Goal: Information Seeking & Learning: Learn about a topic

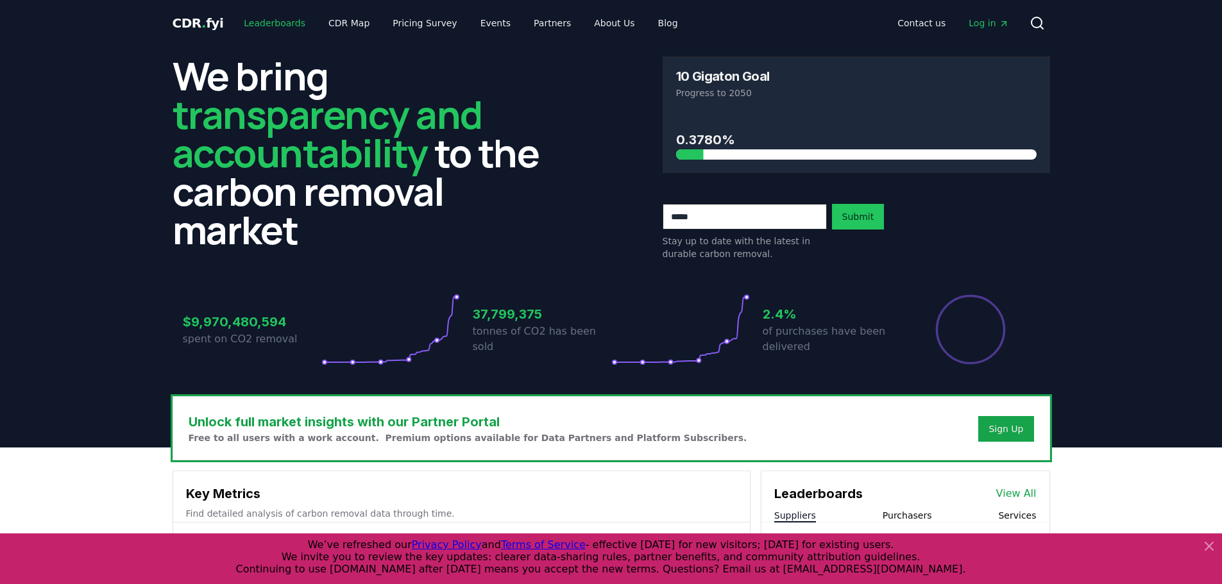
click at [270, 21] on link "Leaderboards" at bounding box center [274, 23] width 82 height 23
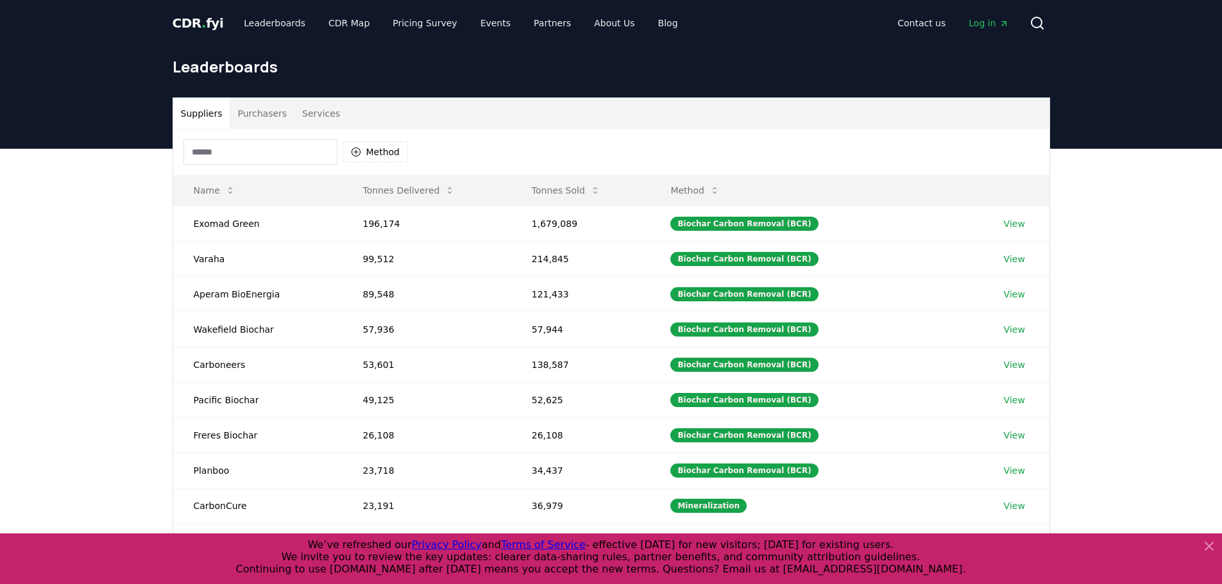
click at [197, 27] on span "CDR . fyi" at bounding box center [198, 22] width 51 height 15
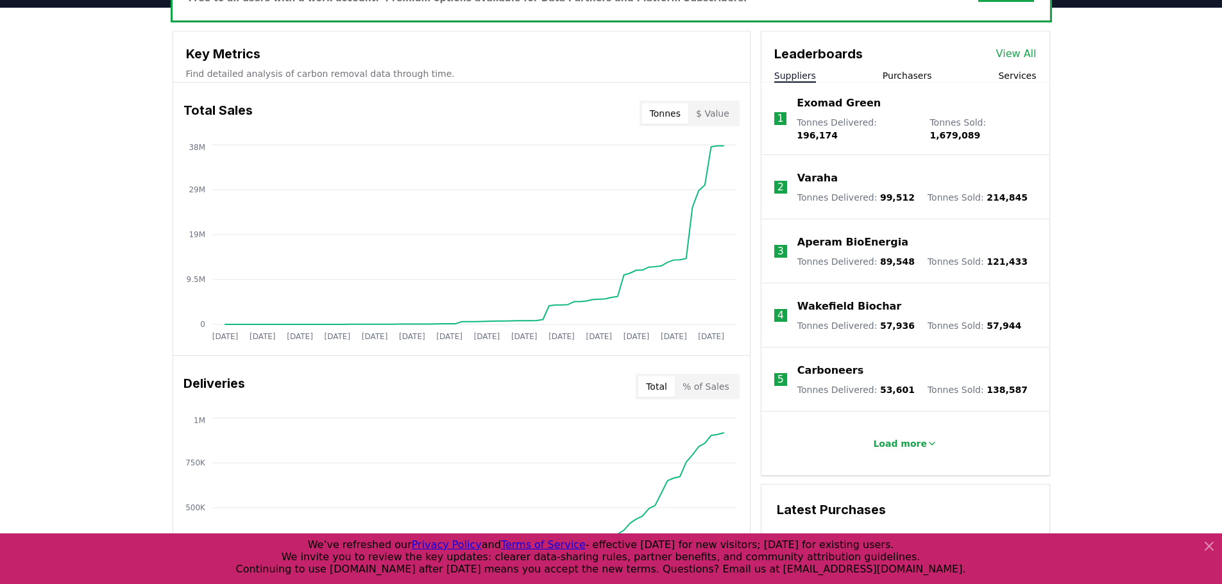
scroll to position [449, 0]
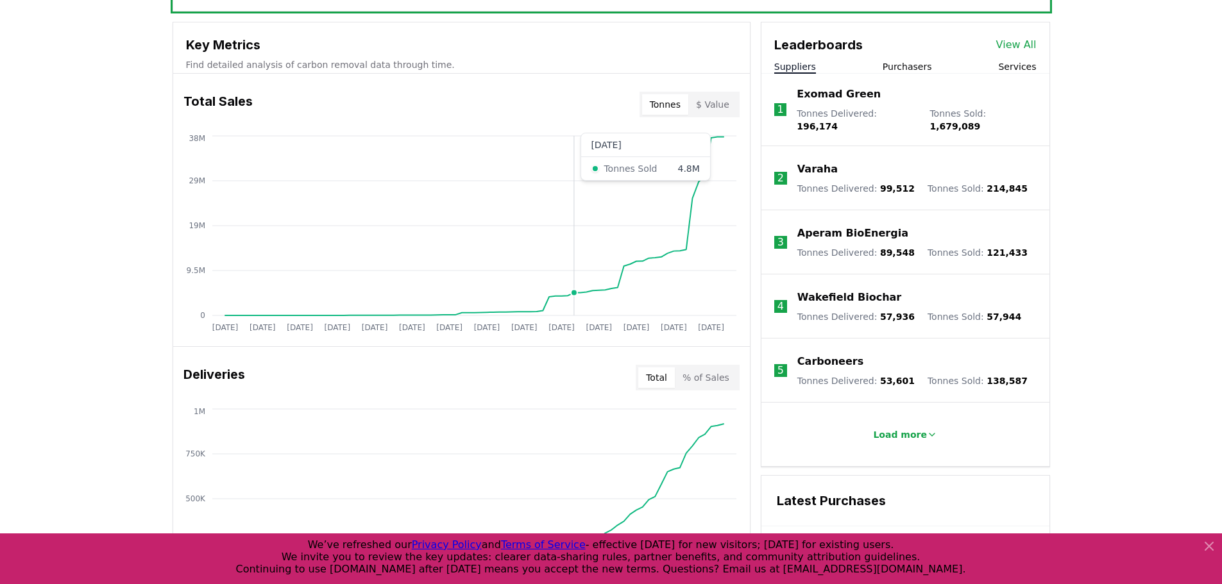
click at [575, 287] on icon "Jan 2019 Jul 2019 Jan 2020 Jul 2020 Jan 2021 Jul 2021 Jan 2022 Jul 2022 Jan 202…" at bounding box center [456, 235] width 566 height 205
click at [579, 287] on icon "Jan 2019 Jul 2019 Jan 2020 Jul 2020 Jan 2021 Jul 2021 Jan 2022 Jul 2022 Jan 202…" at bounding box center [456, 235] width 566 height 205
click at [711, 103] on button "$ Value" at bounding box center [712, 104] width 49 height 21
click at [675, 104] on button "Tonnes" at bounding box center [665, 104] width 46 height 21
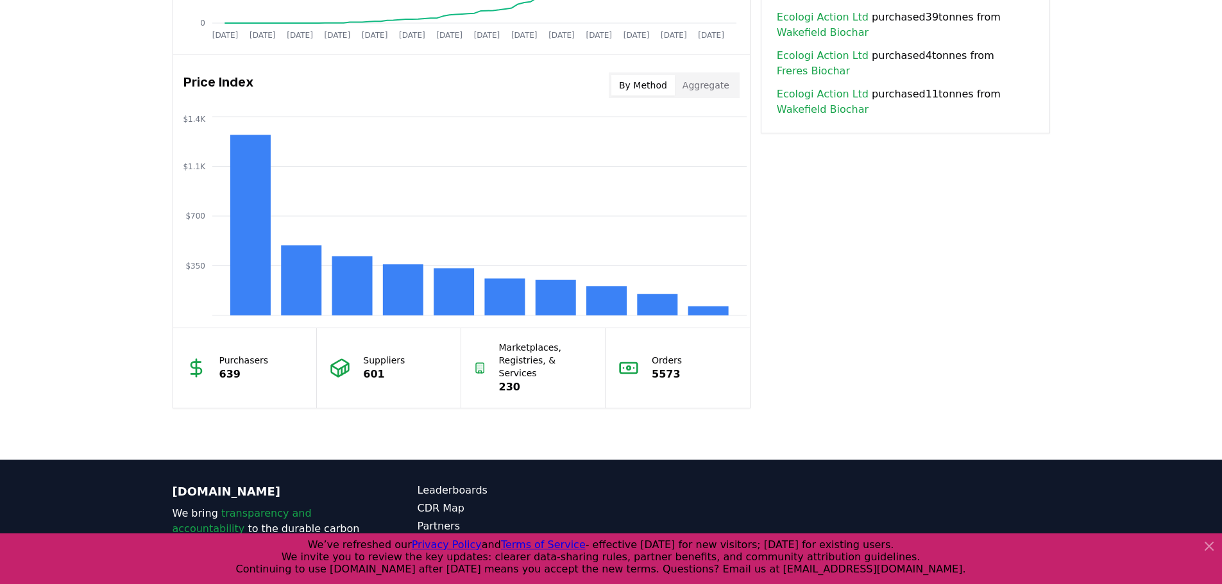
scroll to position [1083, 0]
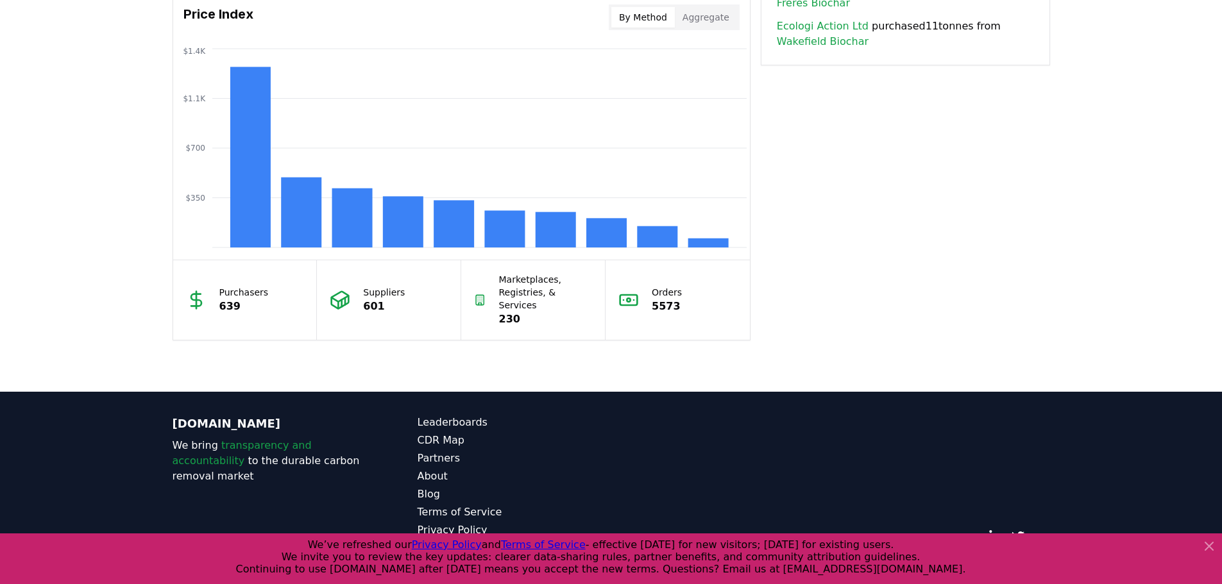
click at [1207, 543] on icon at bounding box center [1208, 546] width 15 height 15
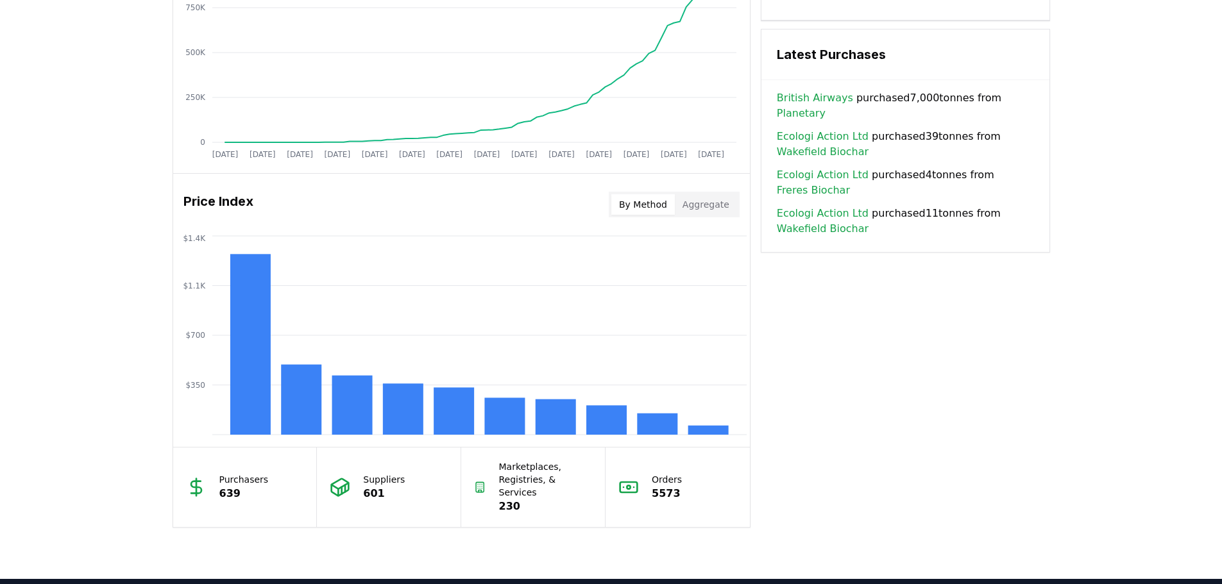
scroll to position [890, 0]
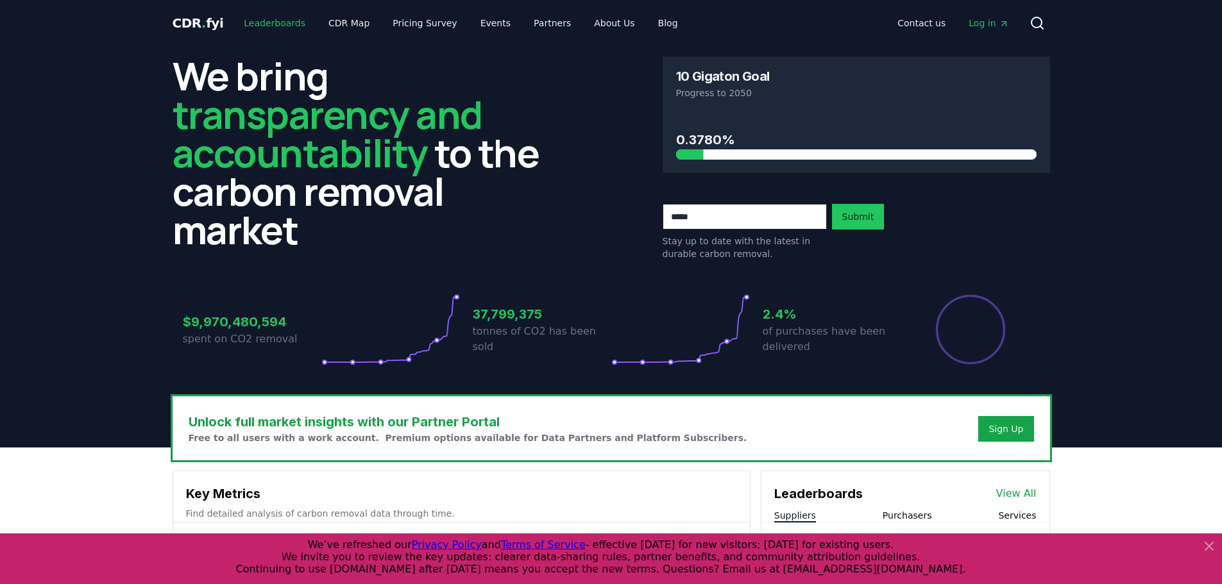
click at [271, 19] on link "Leaderboards" at bounding box center [274, 23] width 82 height 23
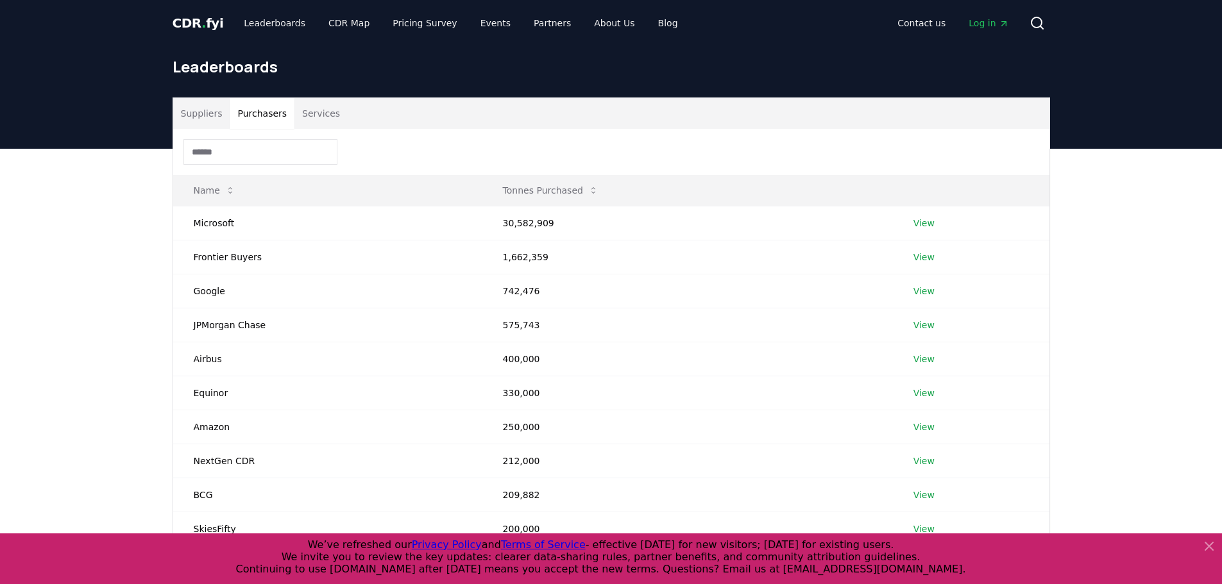
click at [257, 112] on button "Purchasers" at bounding box center [262, 113] width 65 height 31
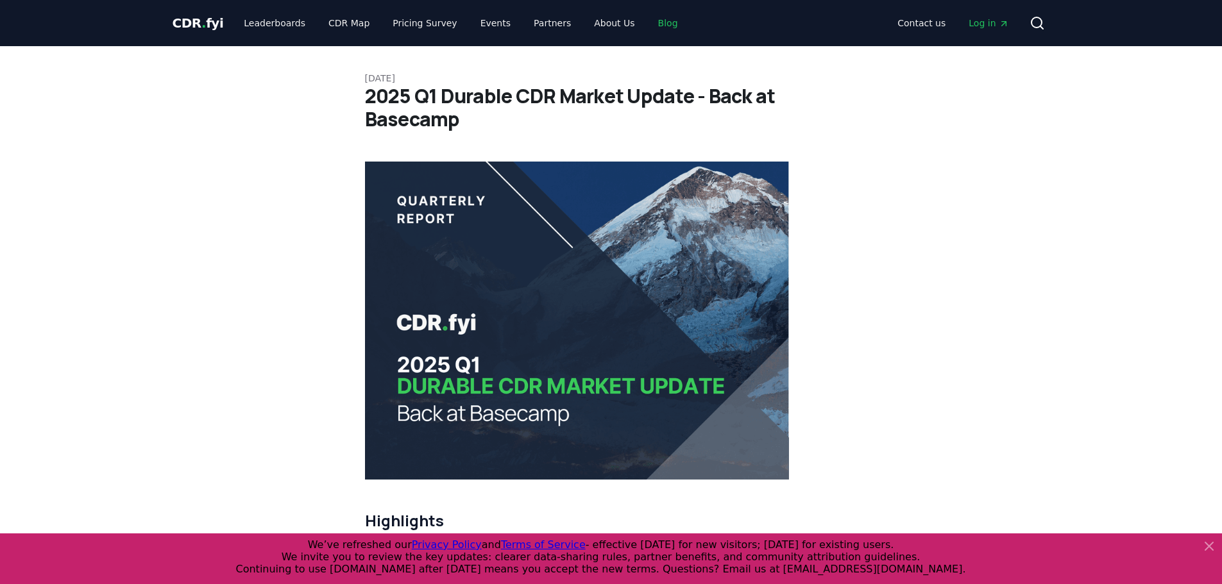
click at [648, 20] on link "Blog" at bounding box center [668, 23] width 40 height 23
click at [648, 22] on link "Blog" at bounding box center [668, 23] width 40 height 23
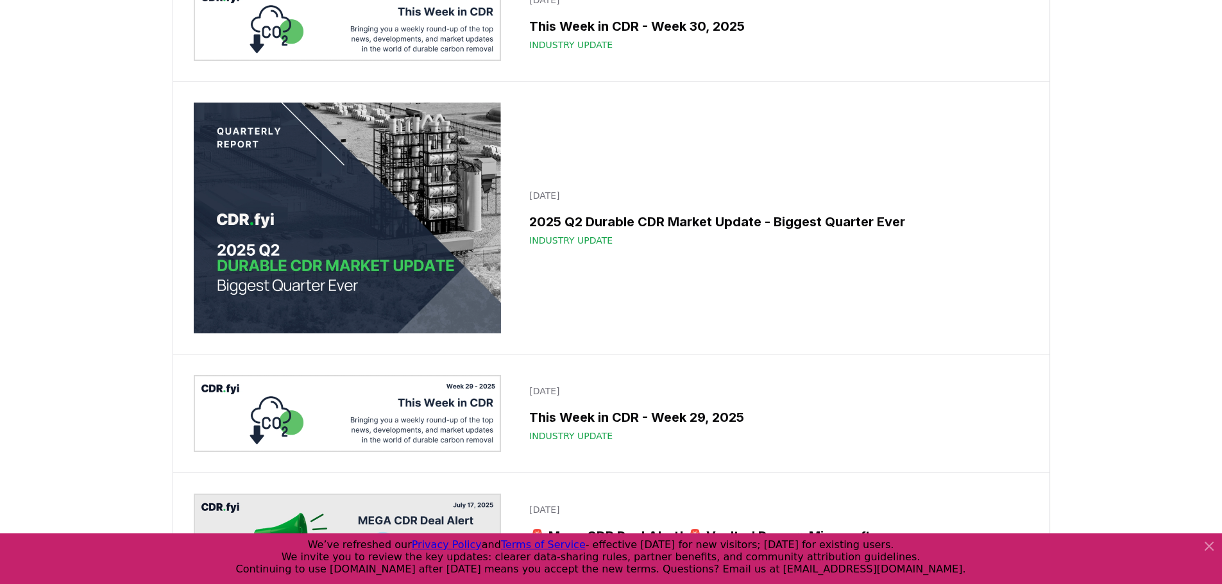
scroll to position [1475, 0]
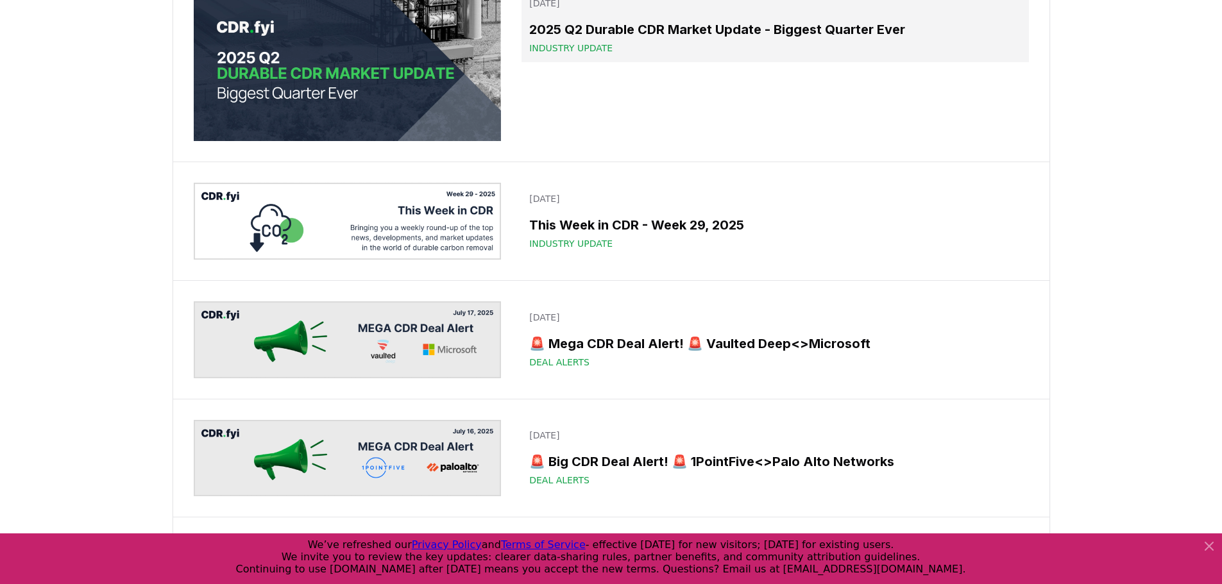
click at [686, 39] on h3 "2025 Q2 Durable CDR Market Update - Biggest Quarter Ever" at bounding box center [774, 29] width 491 height 19
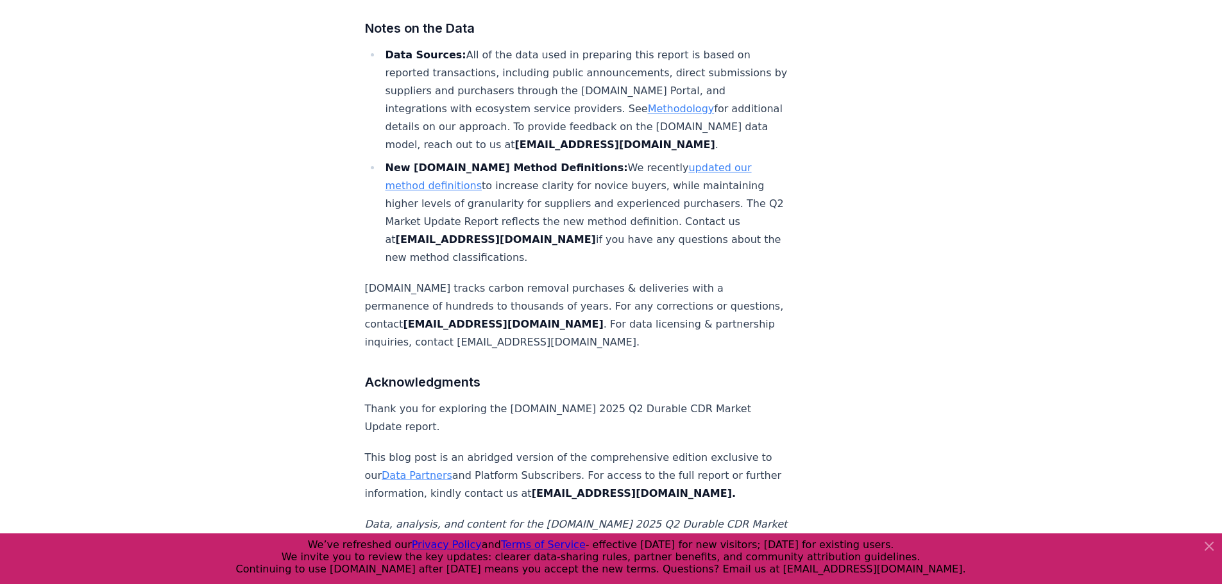
scroll to position [8274, 0]
click at [421, 469] on link "Data Partners" at bounding box center [417, 475] width 71 height 12
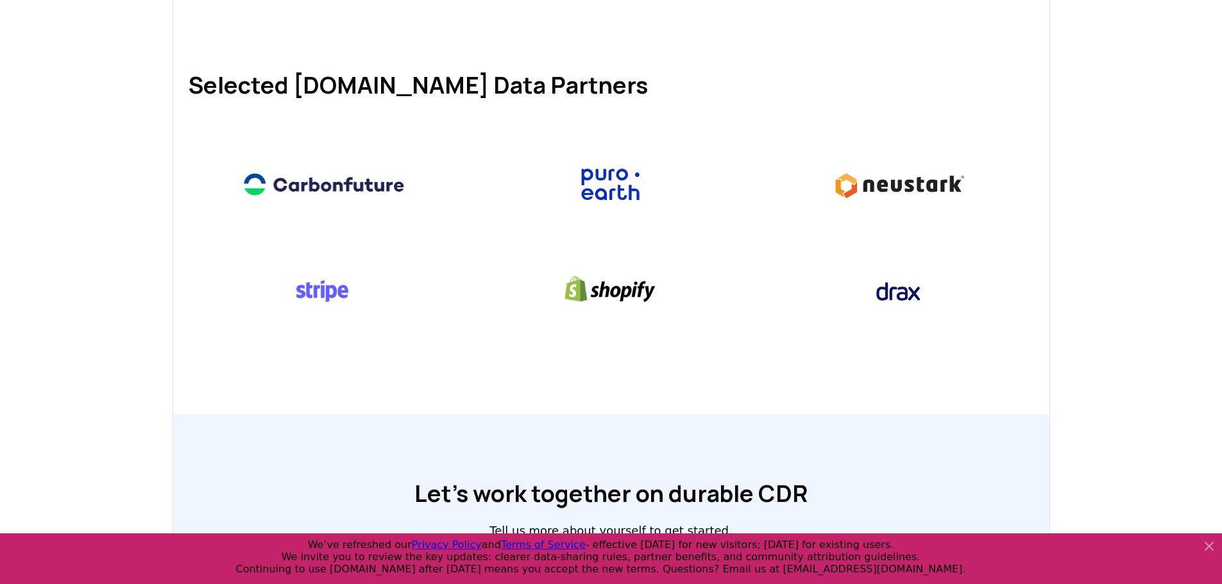
scroll to position [323, 0]
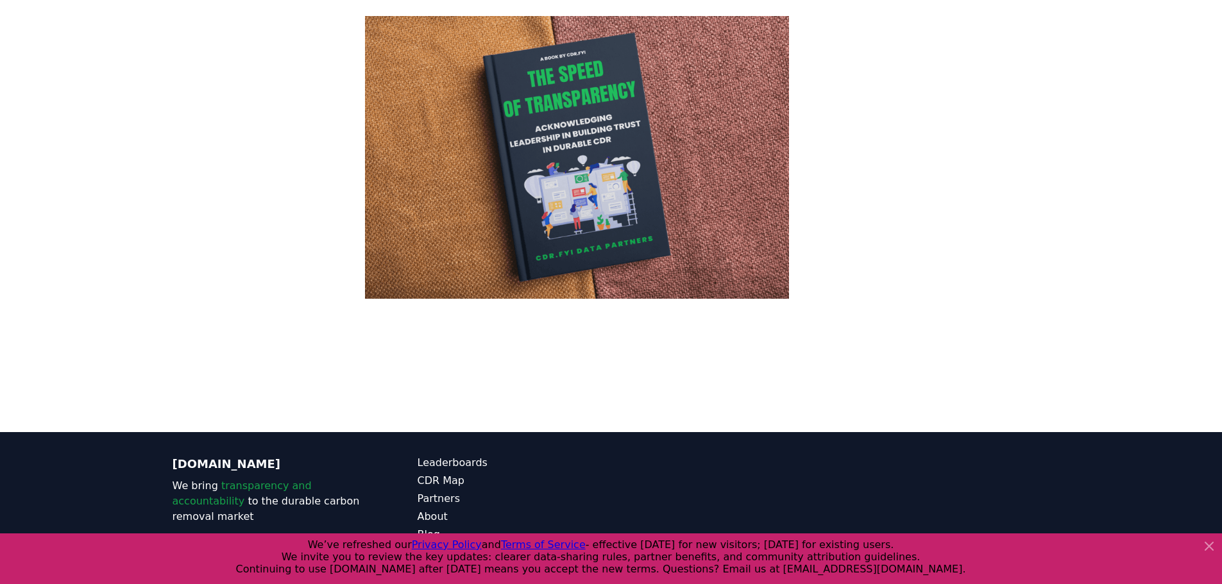
scroll to position [2446, 0]
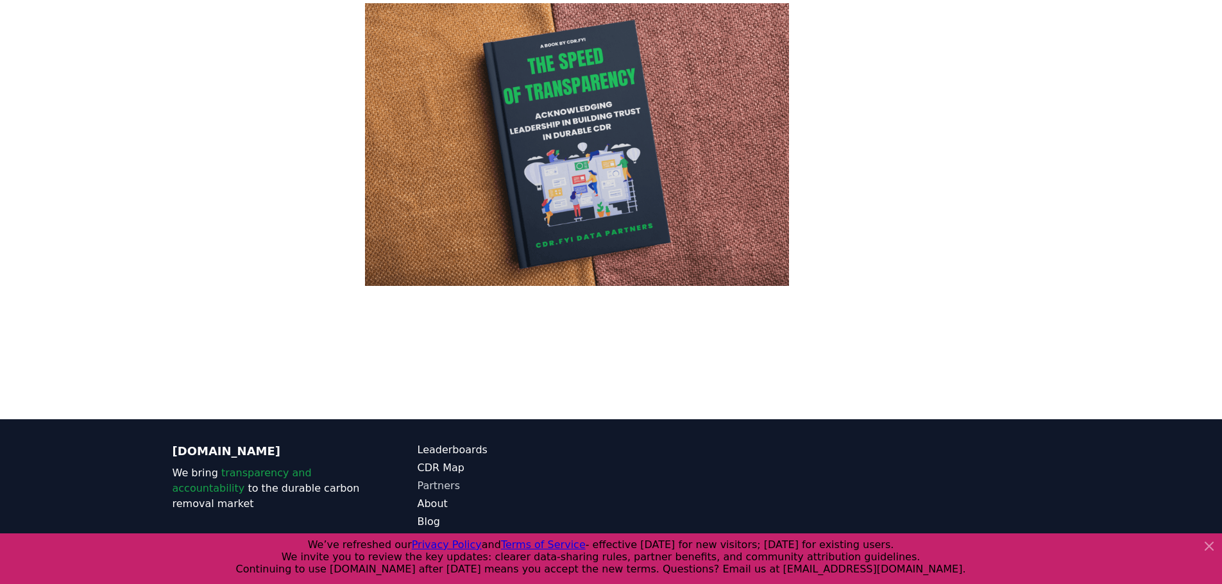
click at [443, 479] on link "Partners" at bounding box center [515, 486] width 194 height 15
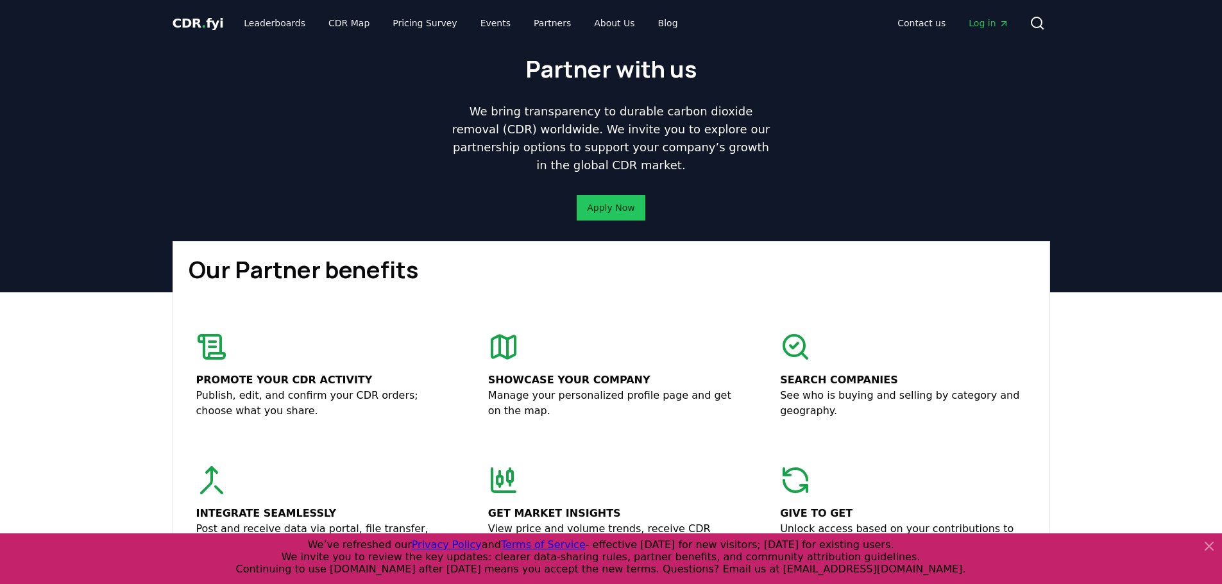
click at [992, 21] on span "Log in" at bounding box center [989, 23] width 40 height 13
click at [650, 19] on link "Blog" at bounding box center [668, 23] width 40 height 23
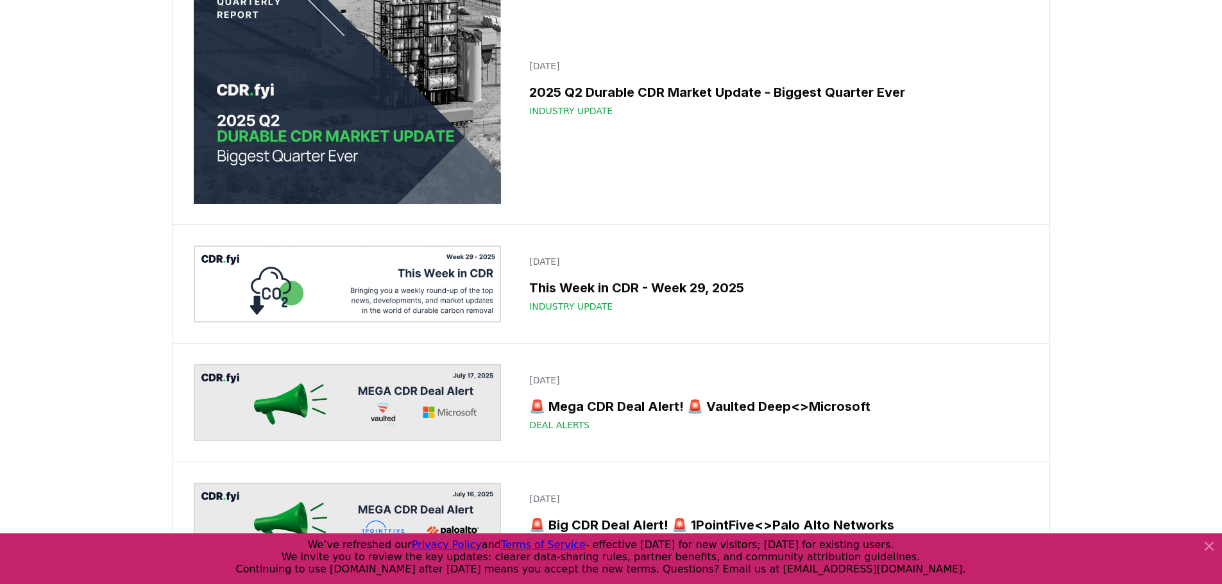
scroll to position [1475, 0]
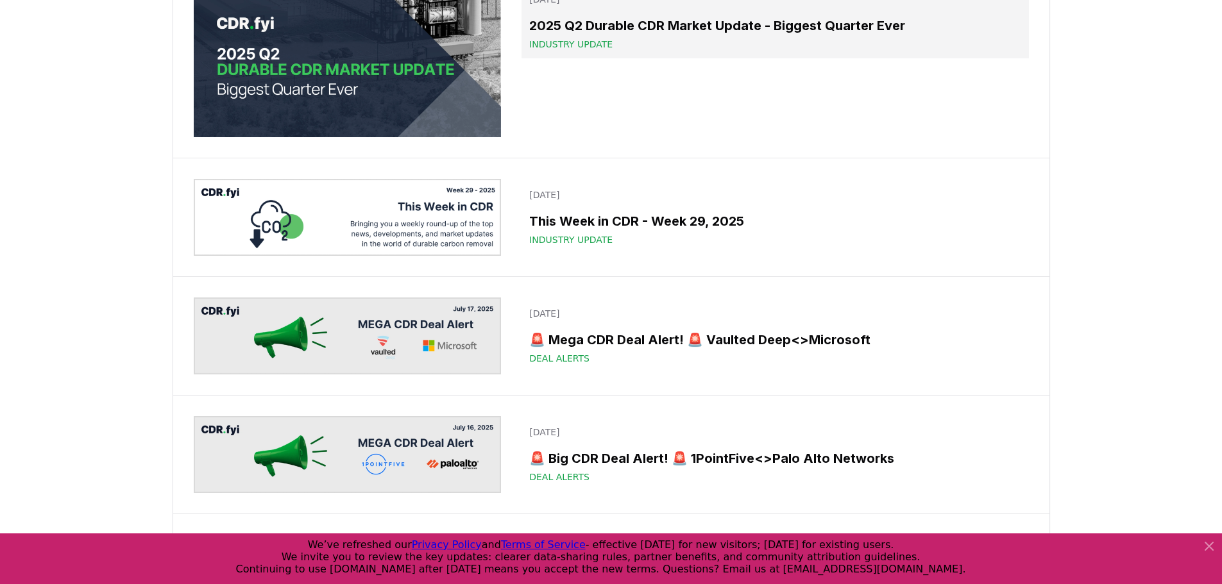
click at [718, 35] on h3 "2025 Q2 Durable CDR Market Update - Biggest Quarter Ever" at bounding box center [774, 25] width 491 height 19
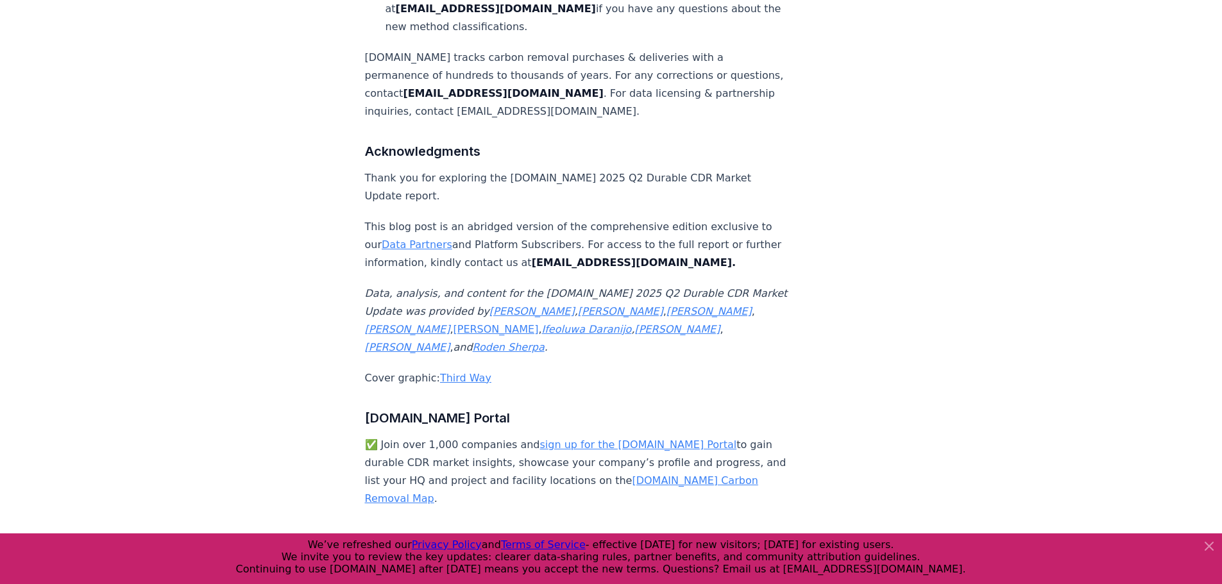
scroll to position [8589, 0]
